Goal: Task Accomplishment & Management: Manage account settings

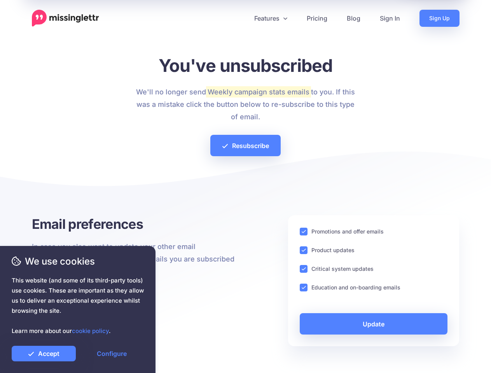
click at [245, 187] on div at bounding box center [246, 188] width 428 height 54
click at [242, 18] on icon at bounding box center [243, 18] width 4 height 4
click at [270, 18] on link "Features" at bounding box center [271, 18] width 52 height 17
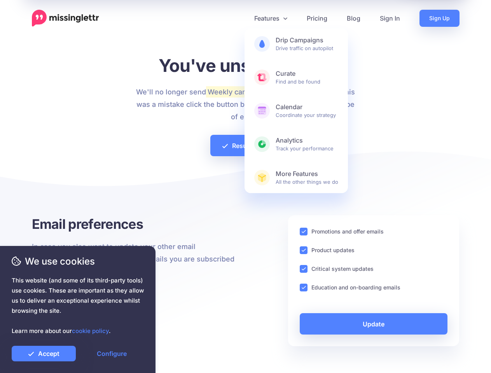
click at [304, 232] on ins at bounding box center [304, 232] width 8 height 8
click at [304, 250] on ins at bounding box center [304, 250] width 8 height 8
click at [304, 269] on ins at bounding box center [304, 269] width 8 height 8
click at [304, 288] on ins at bounding box center [304, 288] width 8 height 8
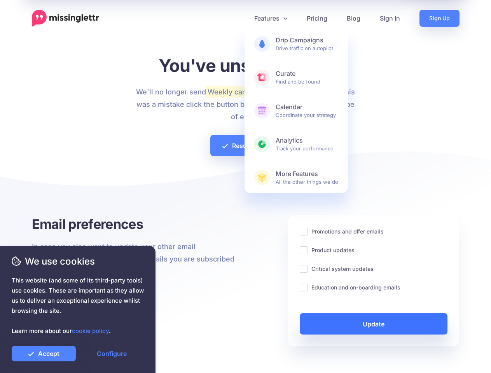
click at [374, 324] on link "Update" at bounding box center [374, 323] width 148 height 21
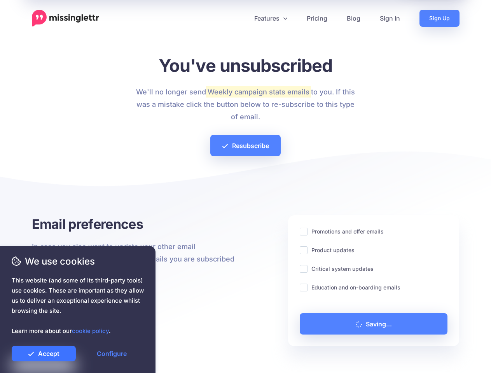
click at [44, 354] on link "Accept" at bounding box center [44, 354] width 64 height 16
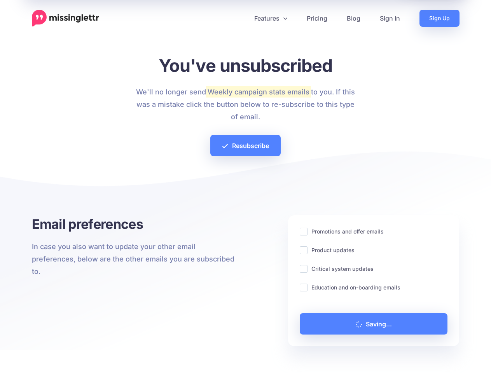
click at [112, 354] on link "Configure" at bounding box center [112, 354] width 64 height 16
